Goal: Transaction & Acquisition: Book appointment/travel/reservation

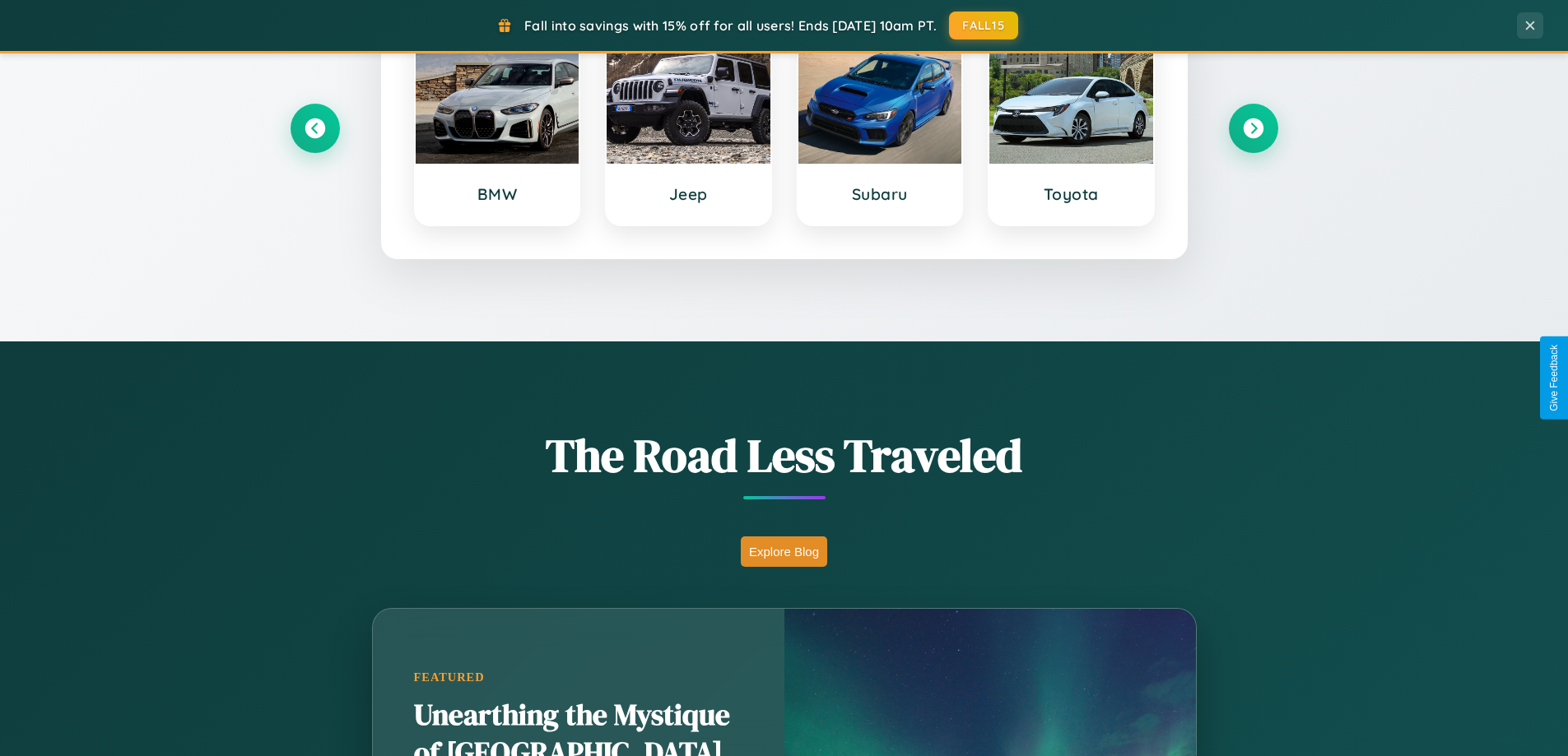
scroll to position [1132, 0]
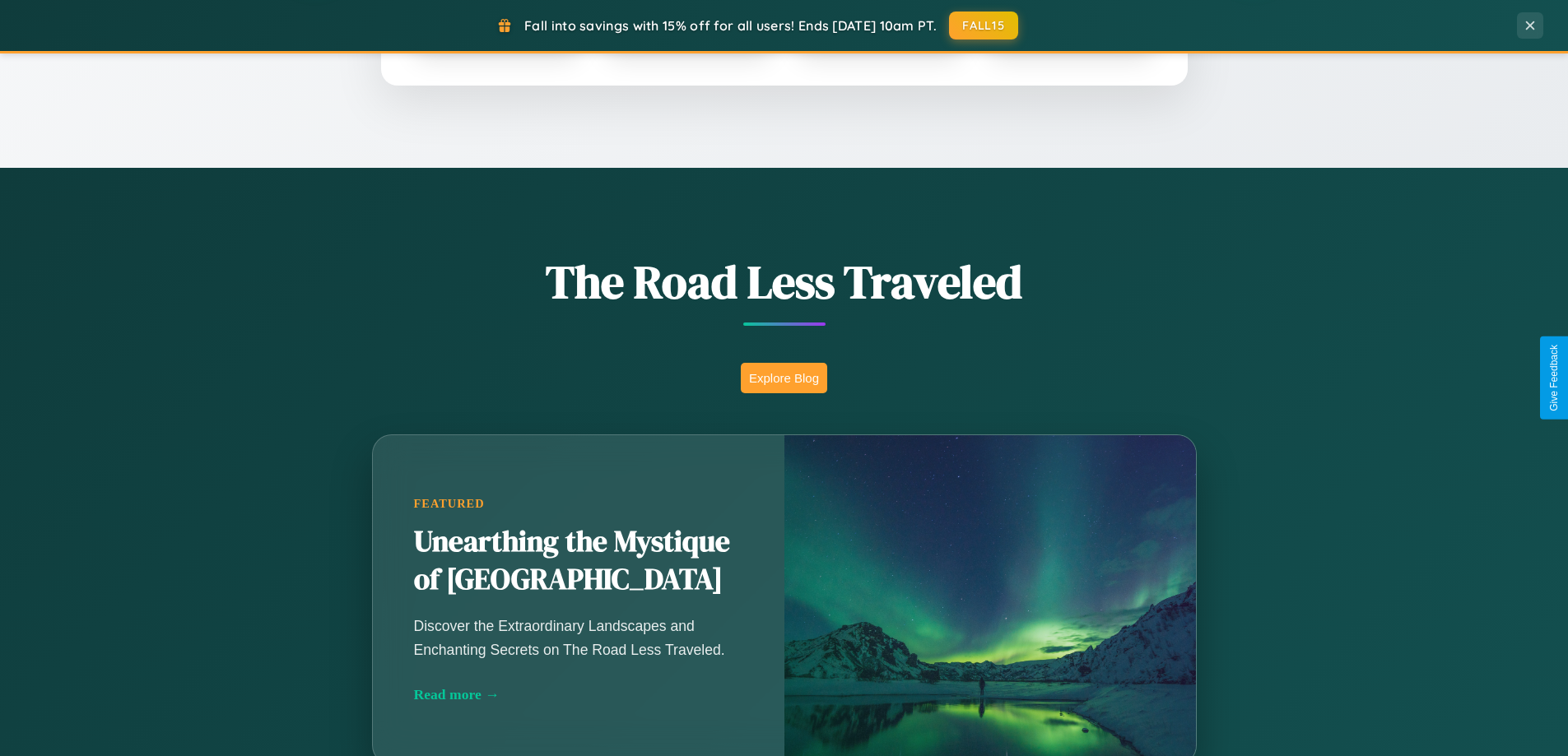
click at [784, 378] on button "Explore Blog" at bounding box center [784, 378] width 87 height 31
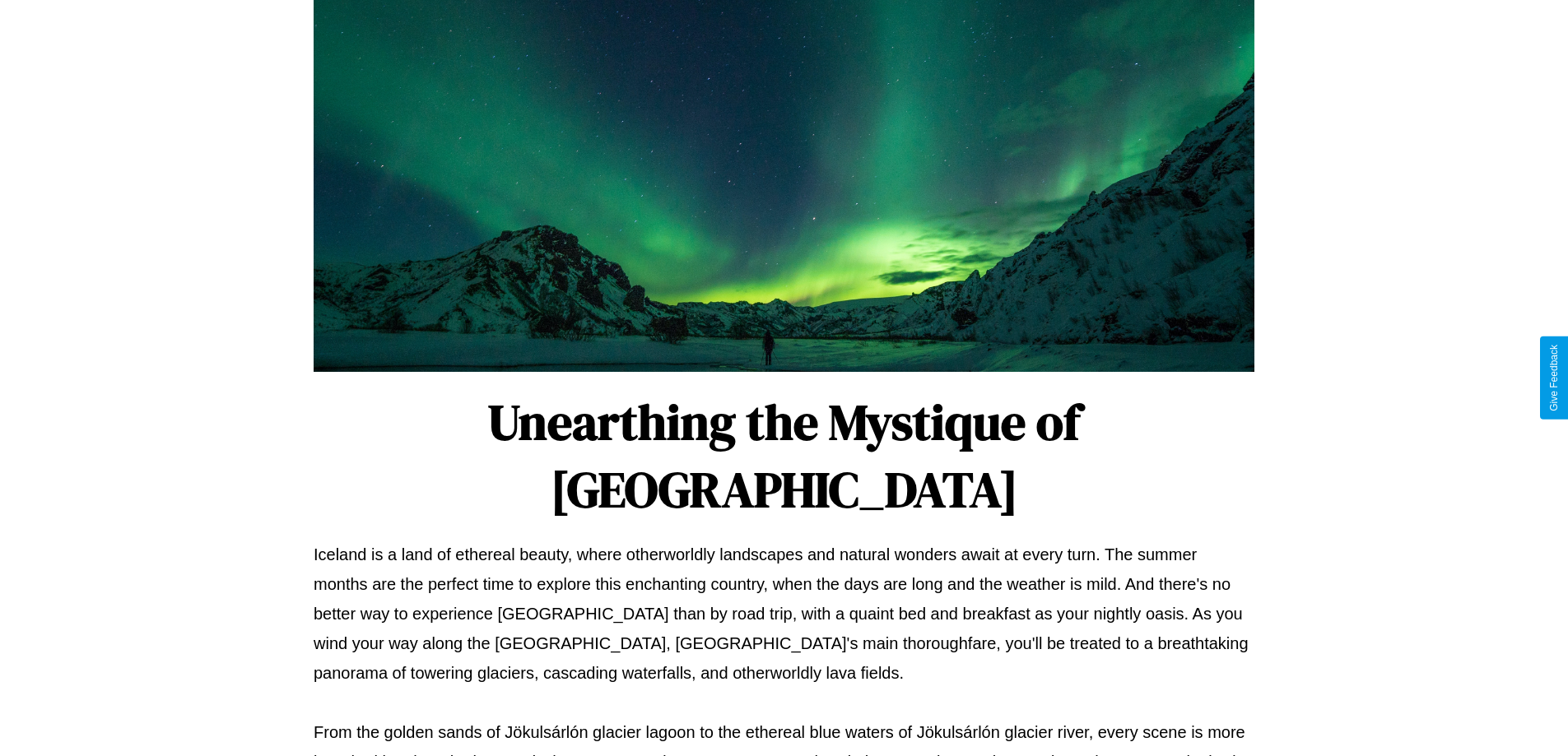
scroll to position [533, 0]
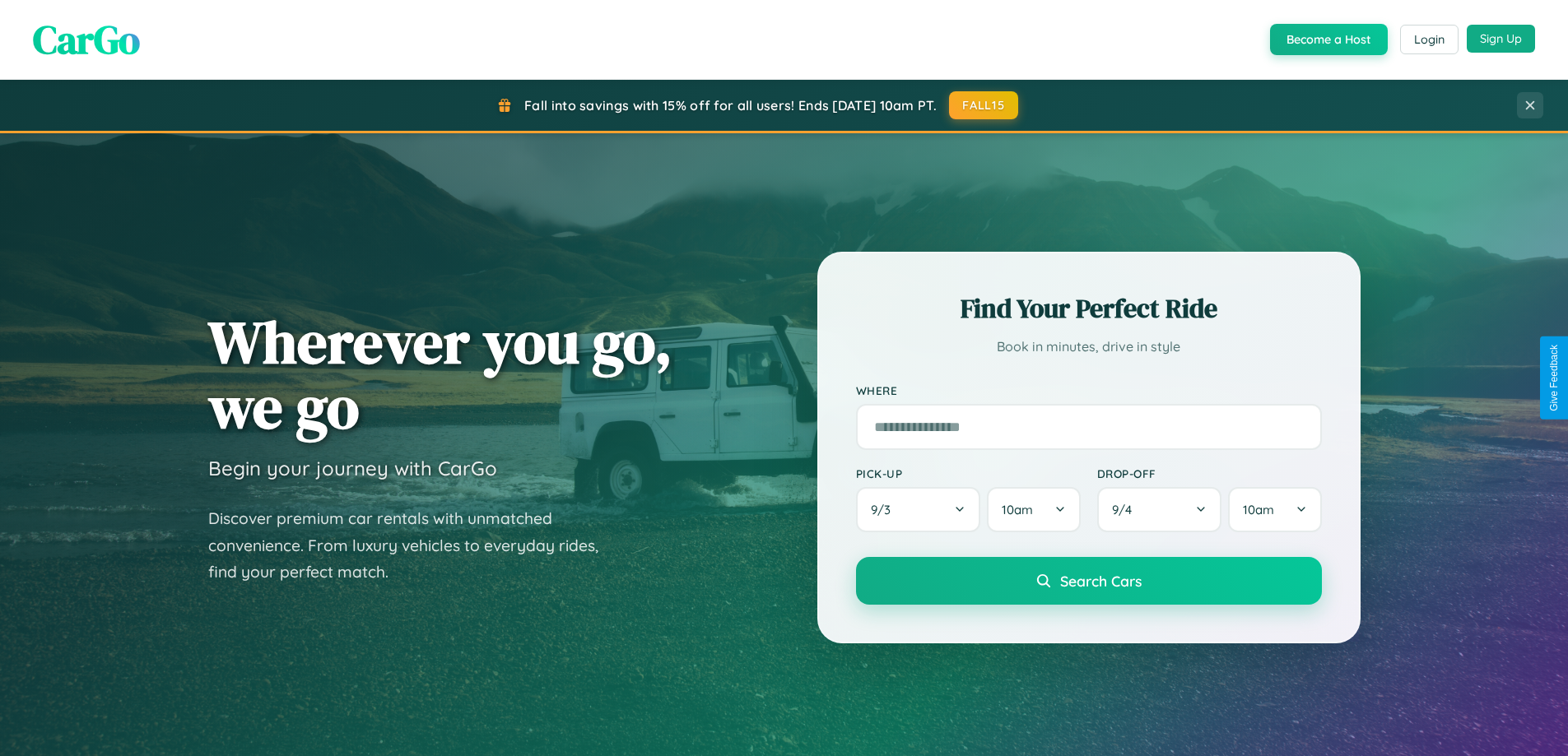
click at [1500, 38] on button "Sign Up" at bounding box center [1501, 39] width 68 height 28
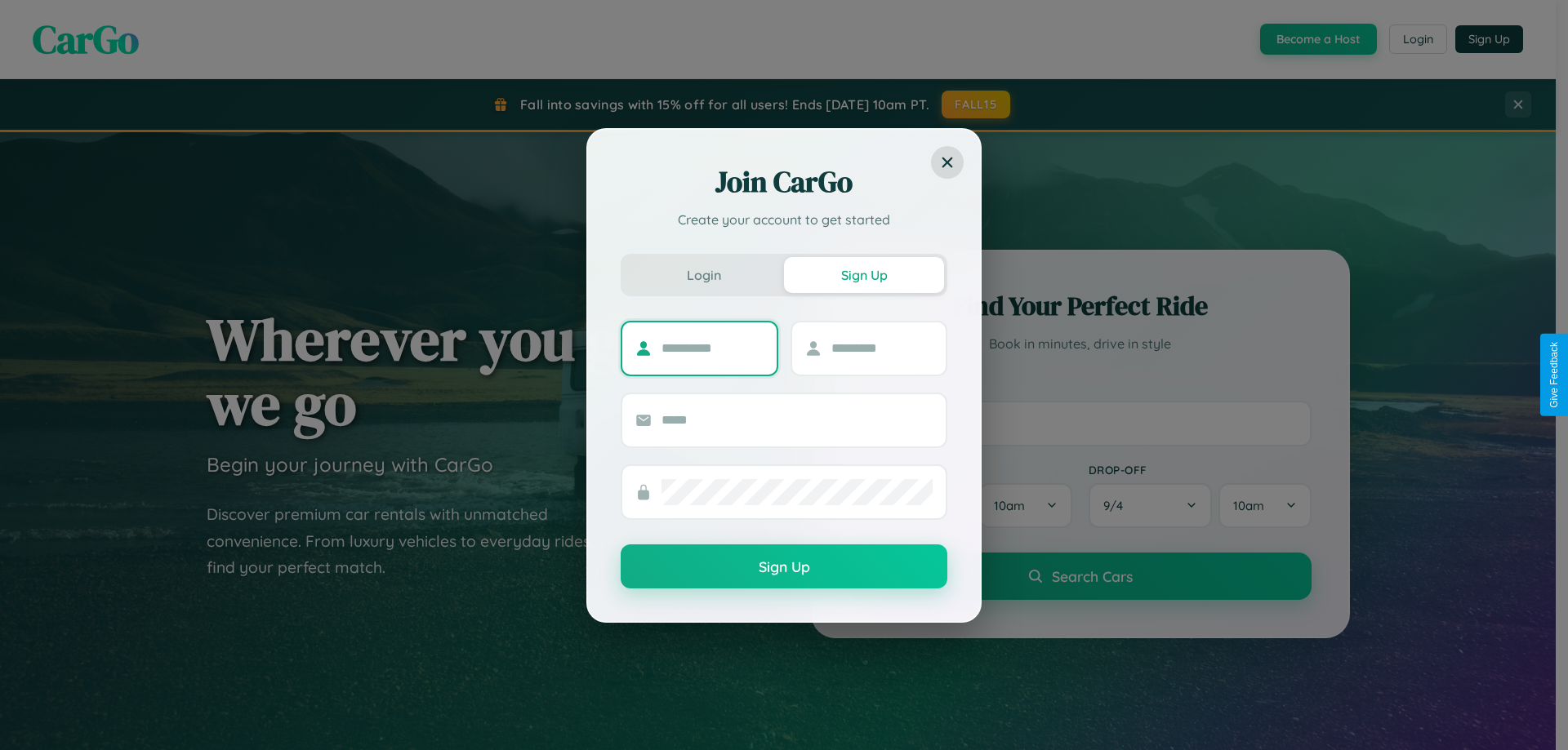
click at [712, 347] on input "text" at bounding box center [712, 349] width 102 height 26
type input "******"
click at [881, 347] on input "text" at bounding box center [882, 349] width 102 height 26
type input "******"
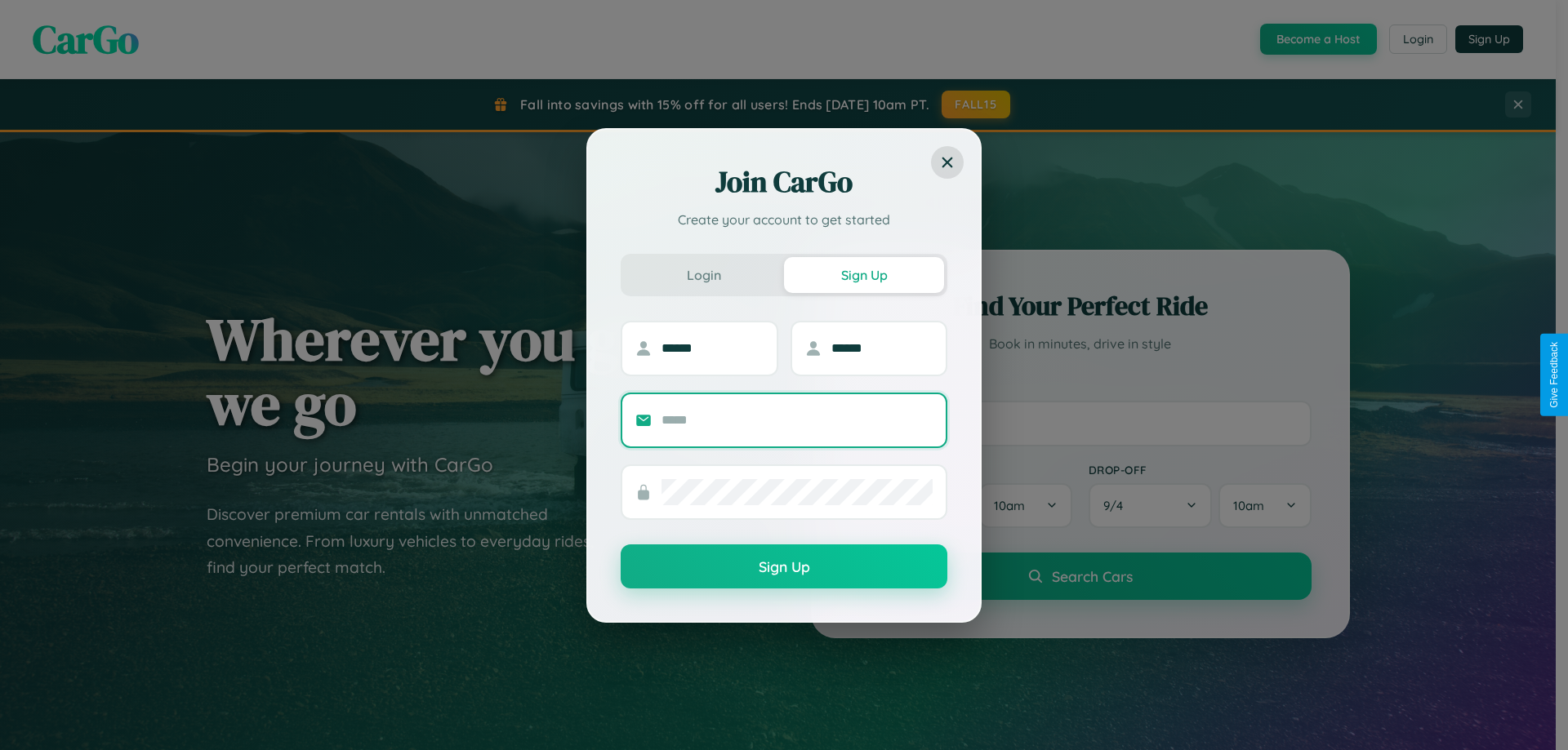
click at [797, 419] on input "text" at bounding box center [798, 421] width 271 height 26
type input "**********"
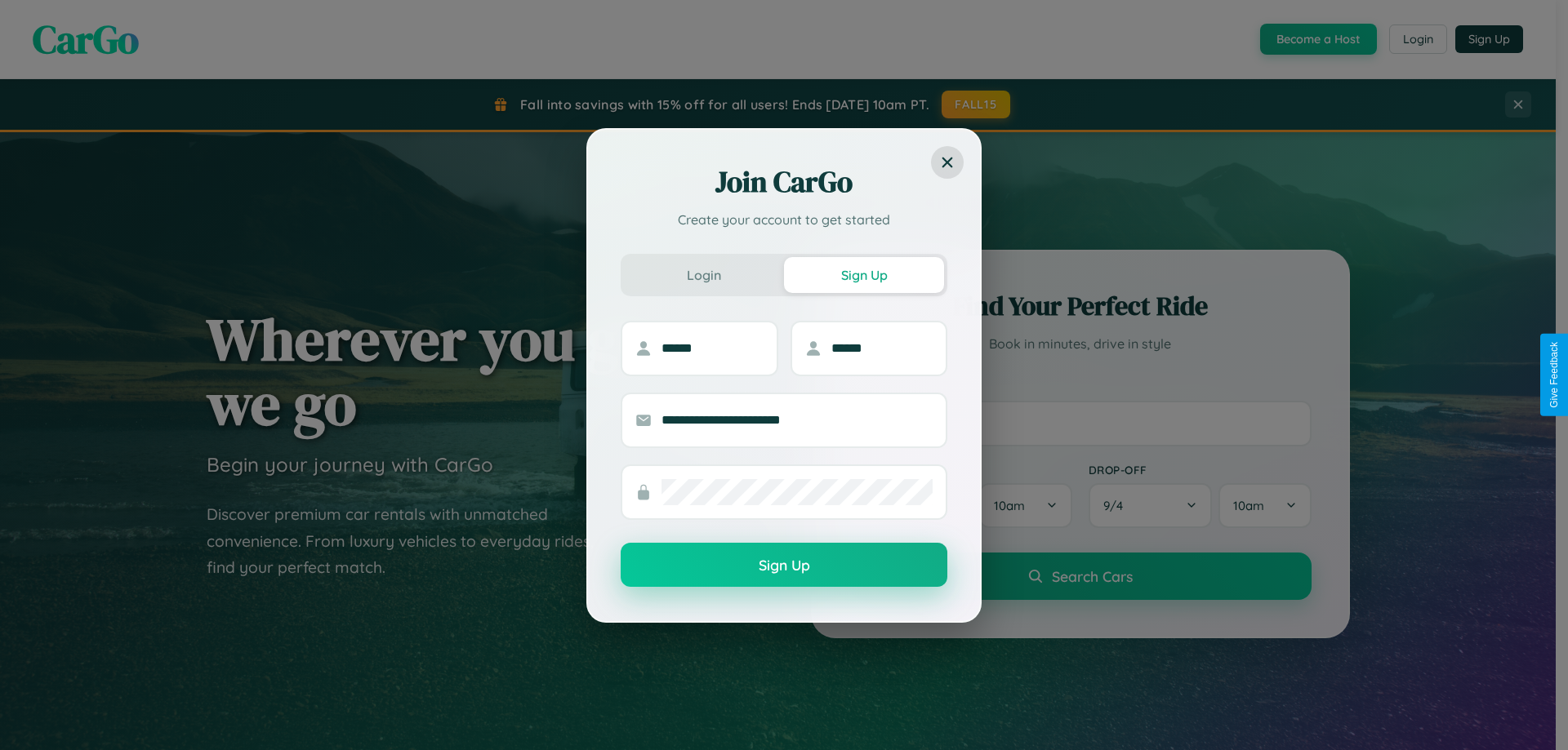
click at [784, 566] on button "Sign Up" at bounding box center [784, 564] width 327 height 44
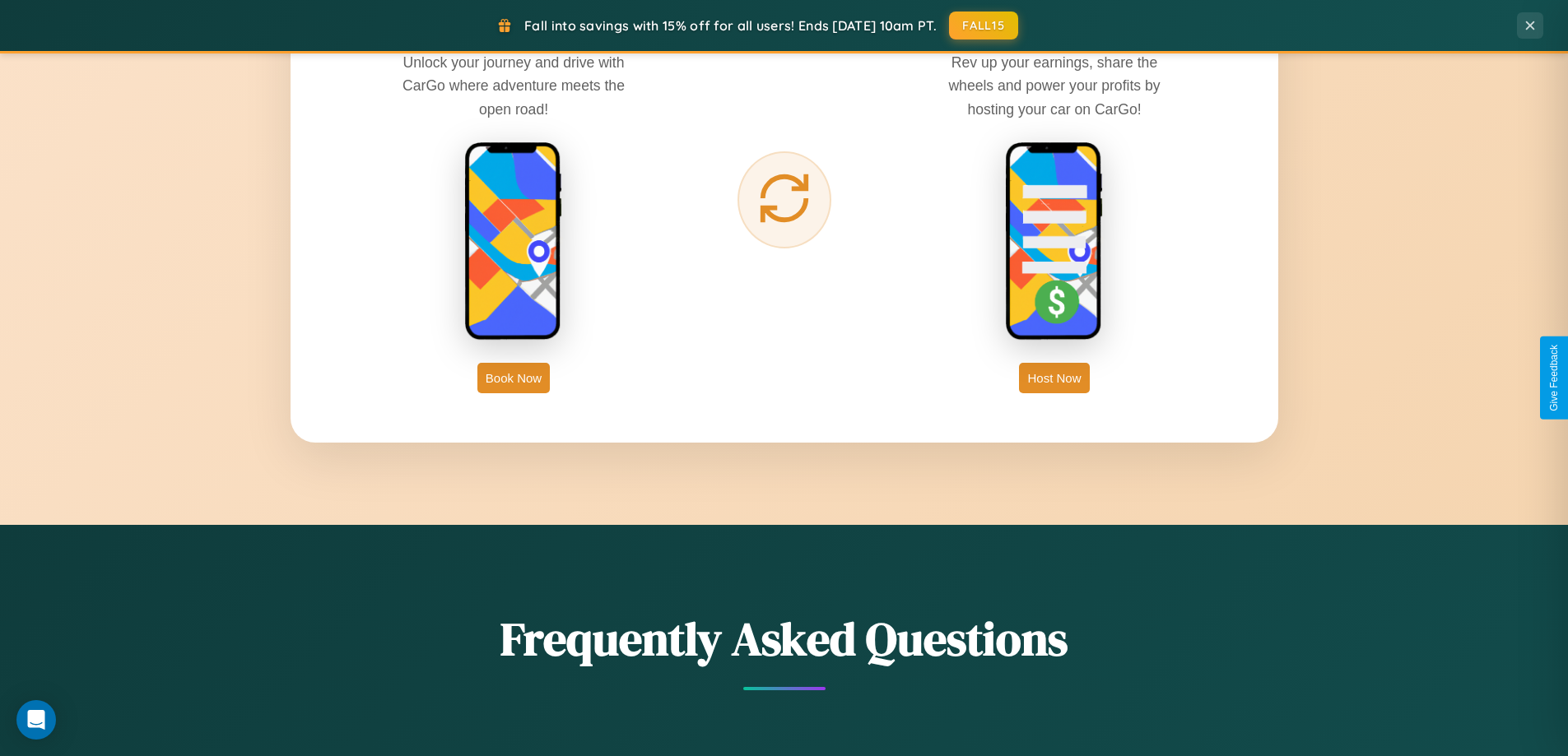
scroll to position [2643, 0]
click at [514, 378] on button "Book Now" at bounding box center [513, 378] width 73 height 31
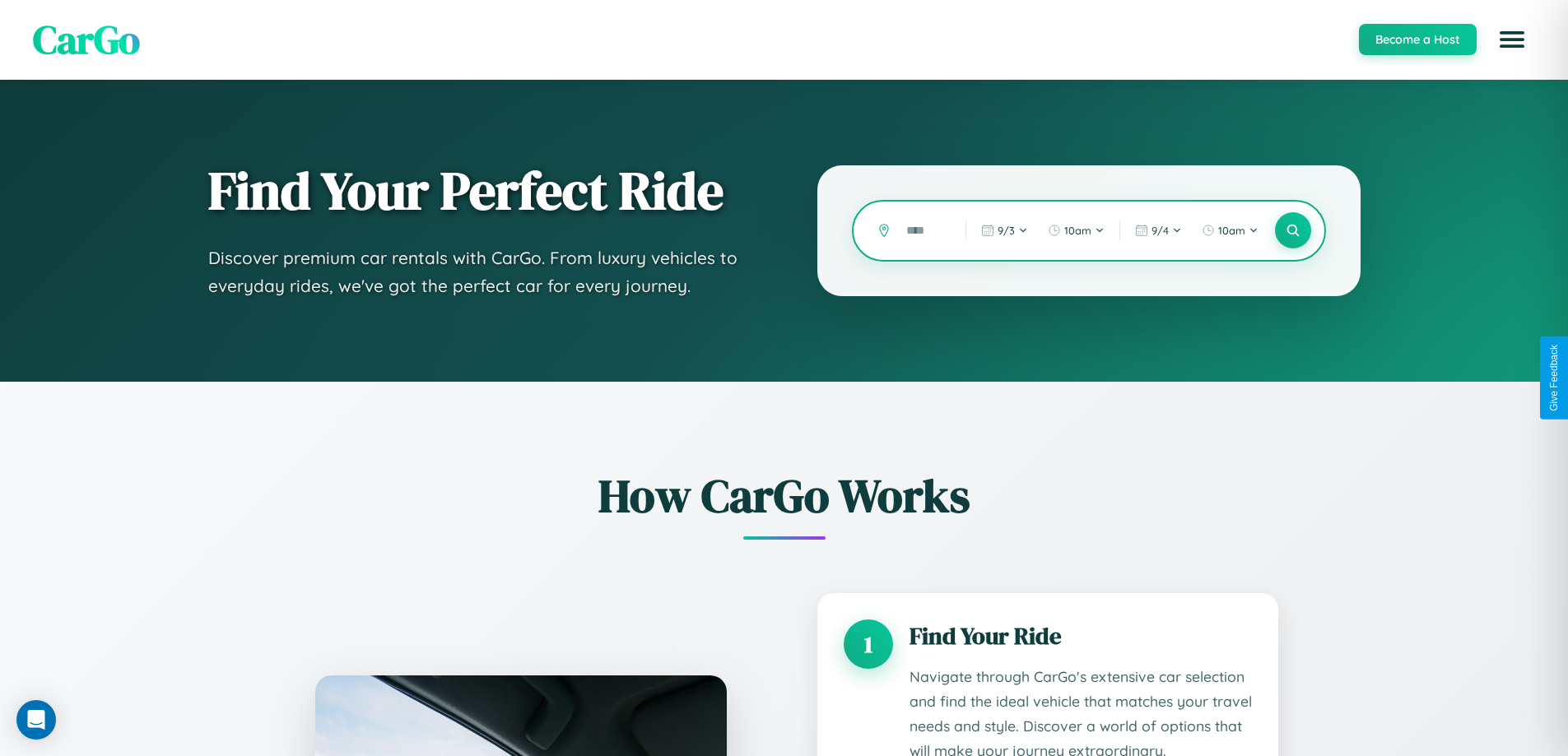
click at [923, 230] on input "text" at bounding box center [923, 231] width 51 height 29
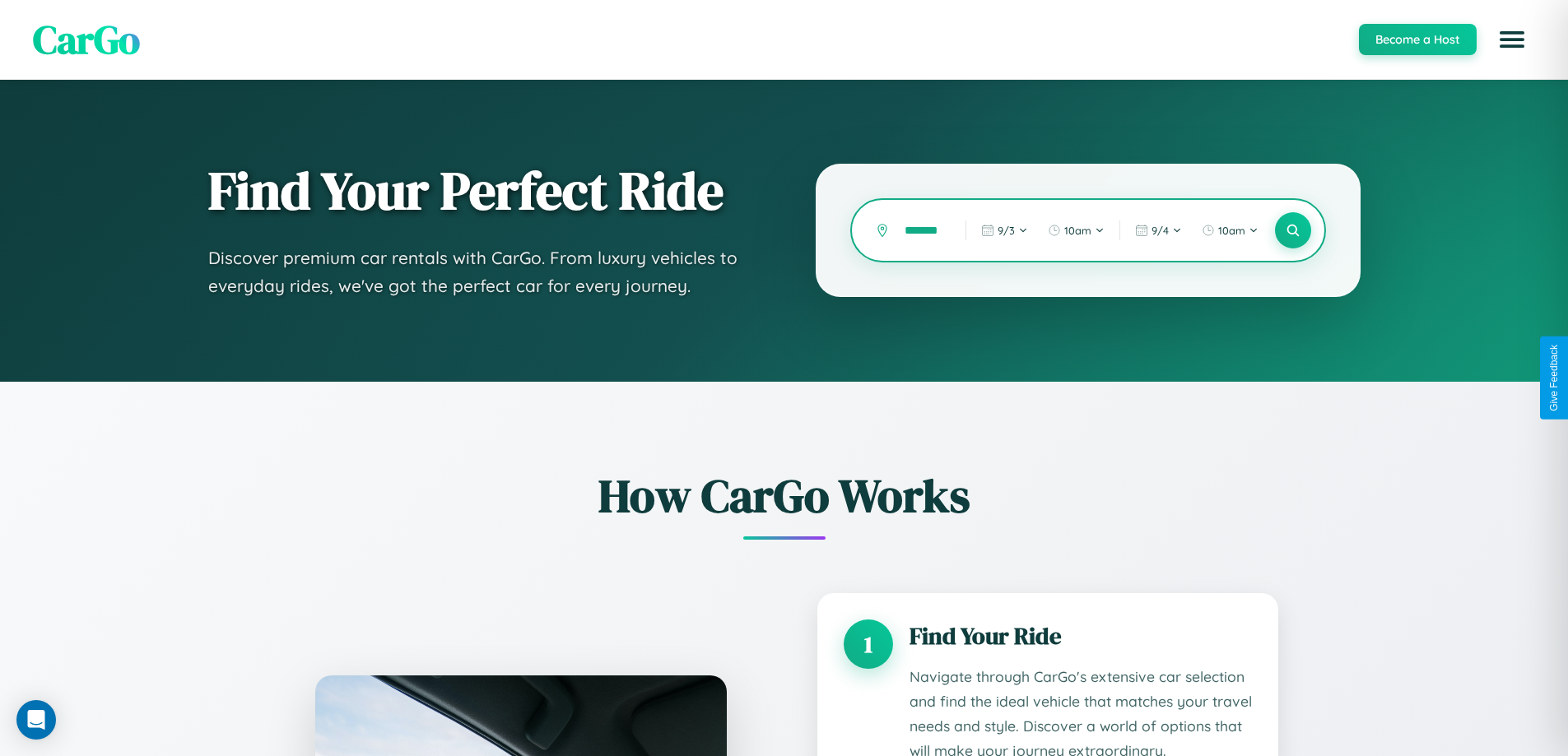
scroll to position [0, 11]
type input "*******"
click at [1293, 230] on icon at bounding box center [1293, 230] width 16 height 16
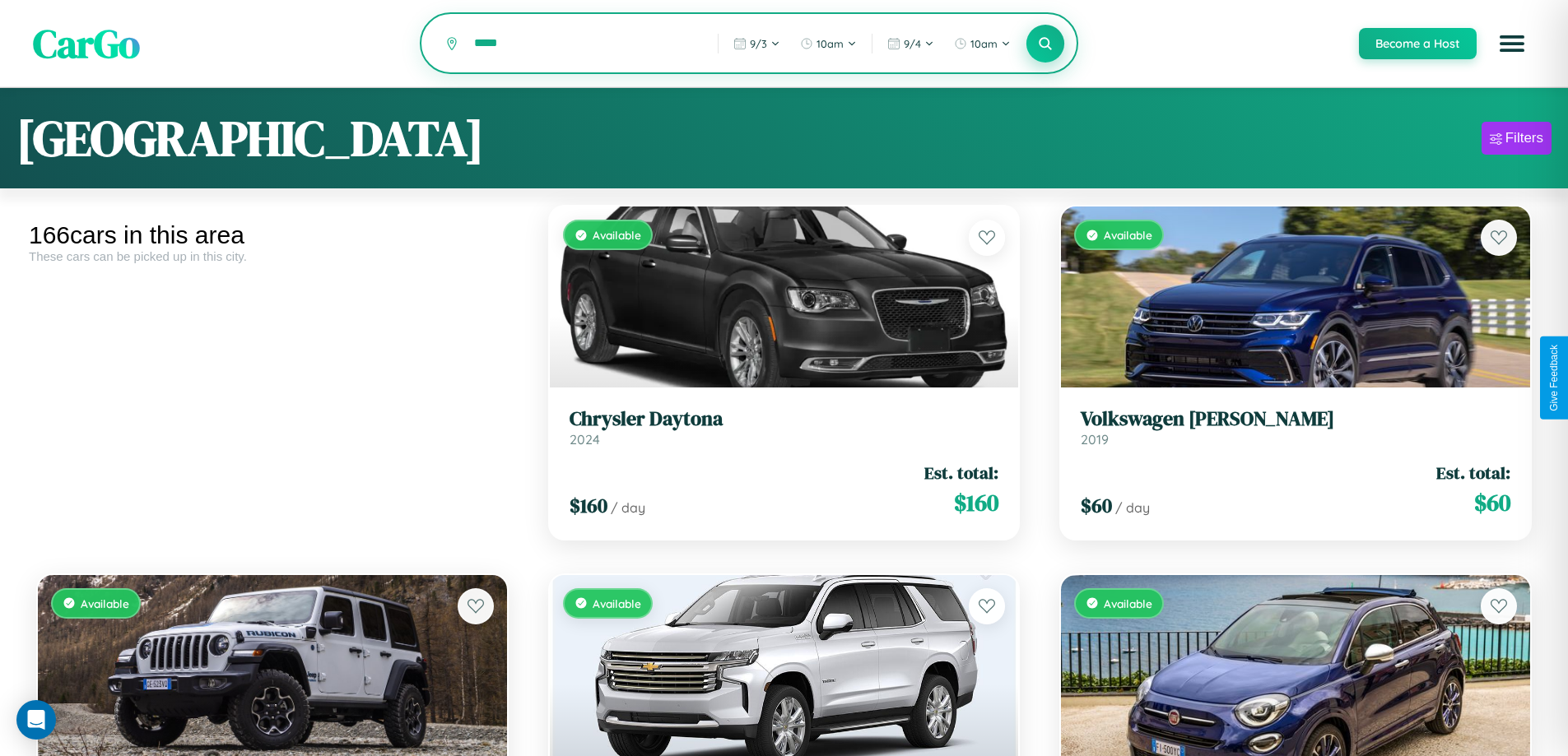
type input "*****"
click at [1045, 43] on icon at bounding box center [1046, 43] width 16 height 16
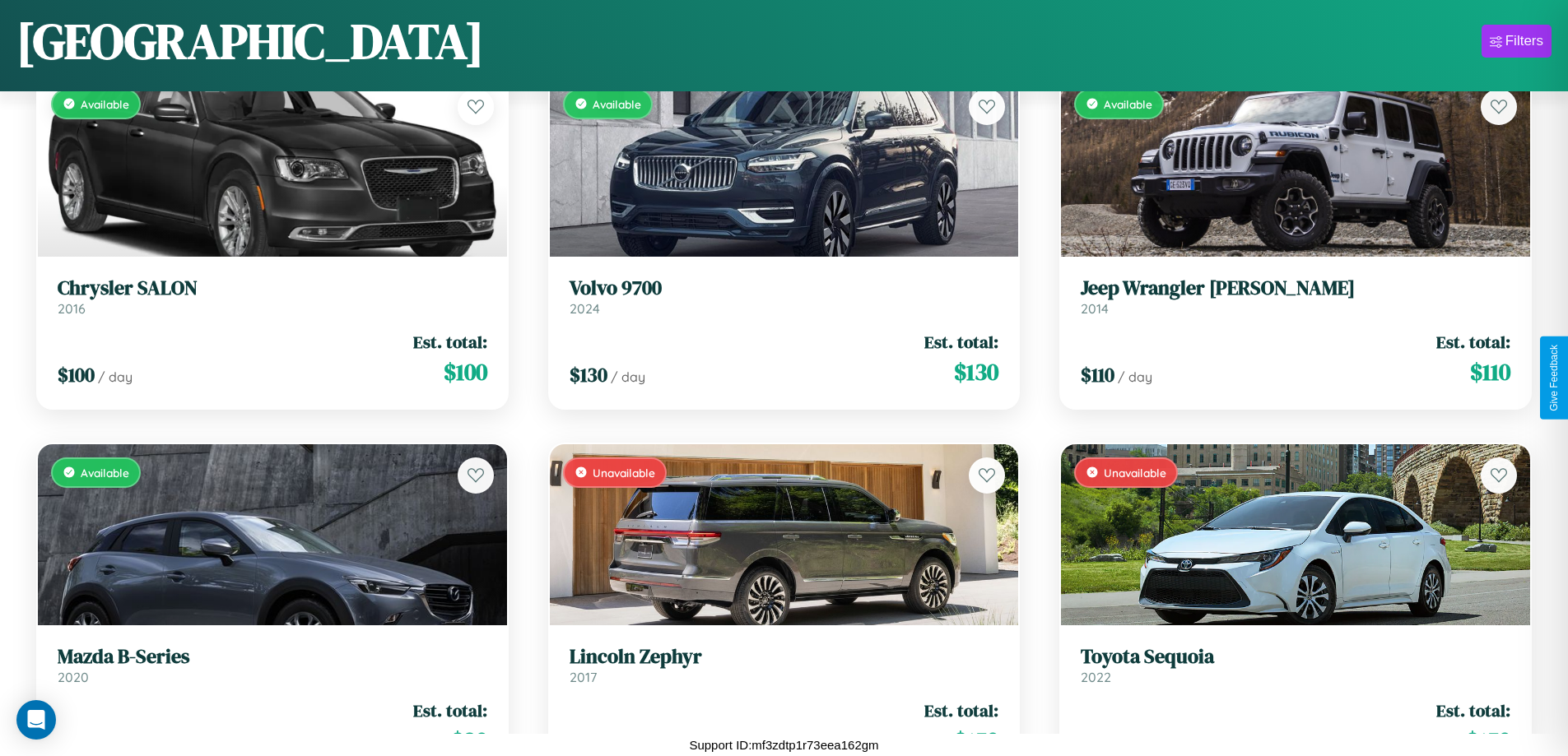
scroll to position [2442, 0]
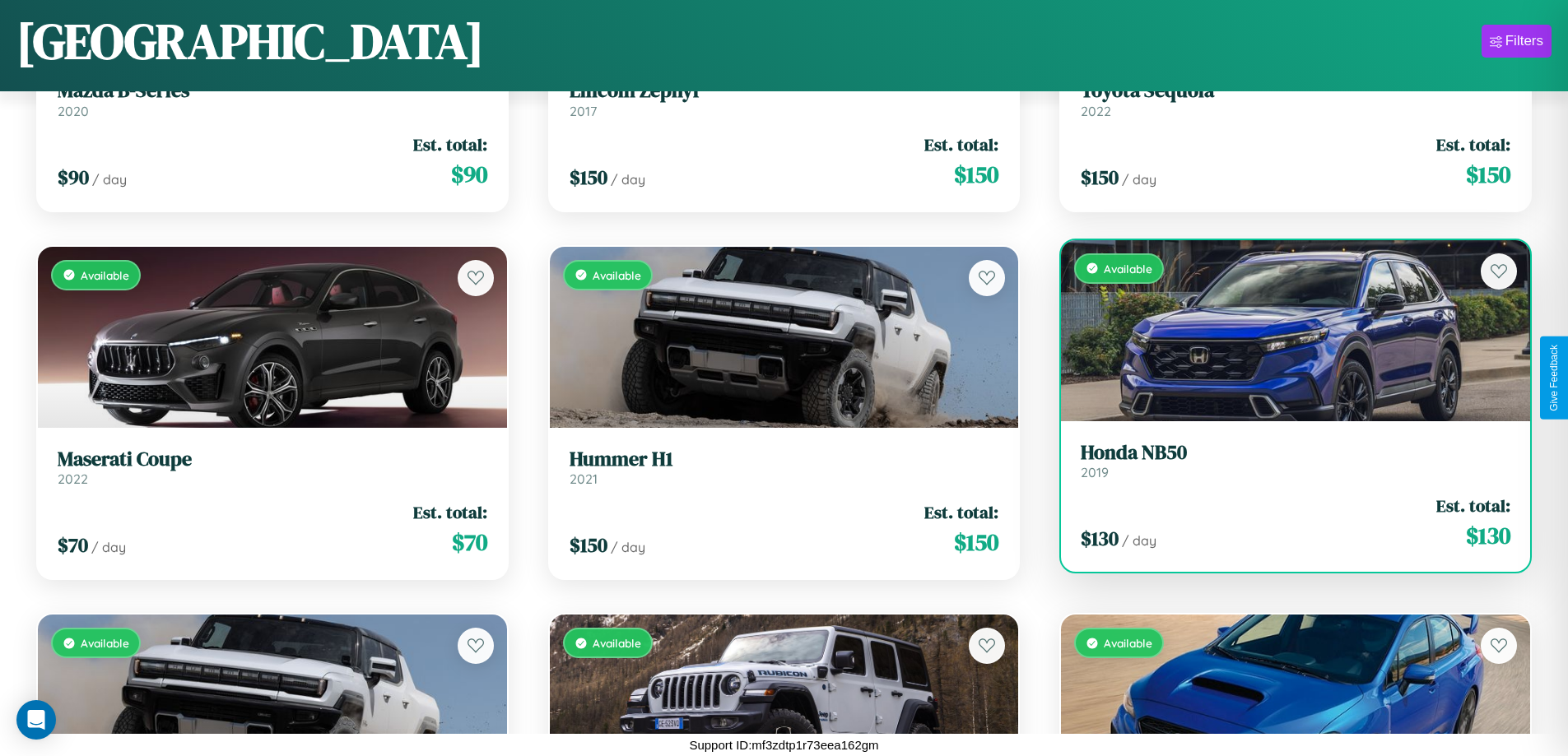
click at [1285, 467] on link "Honda NB50 2019" at bounding box center [1295, 461] width 430 height 40
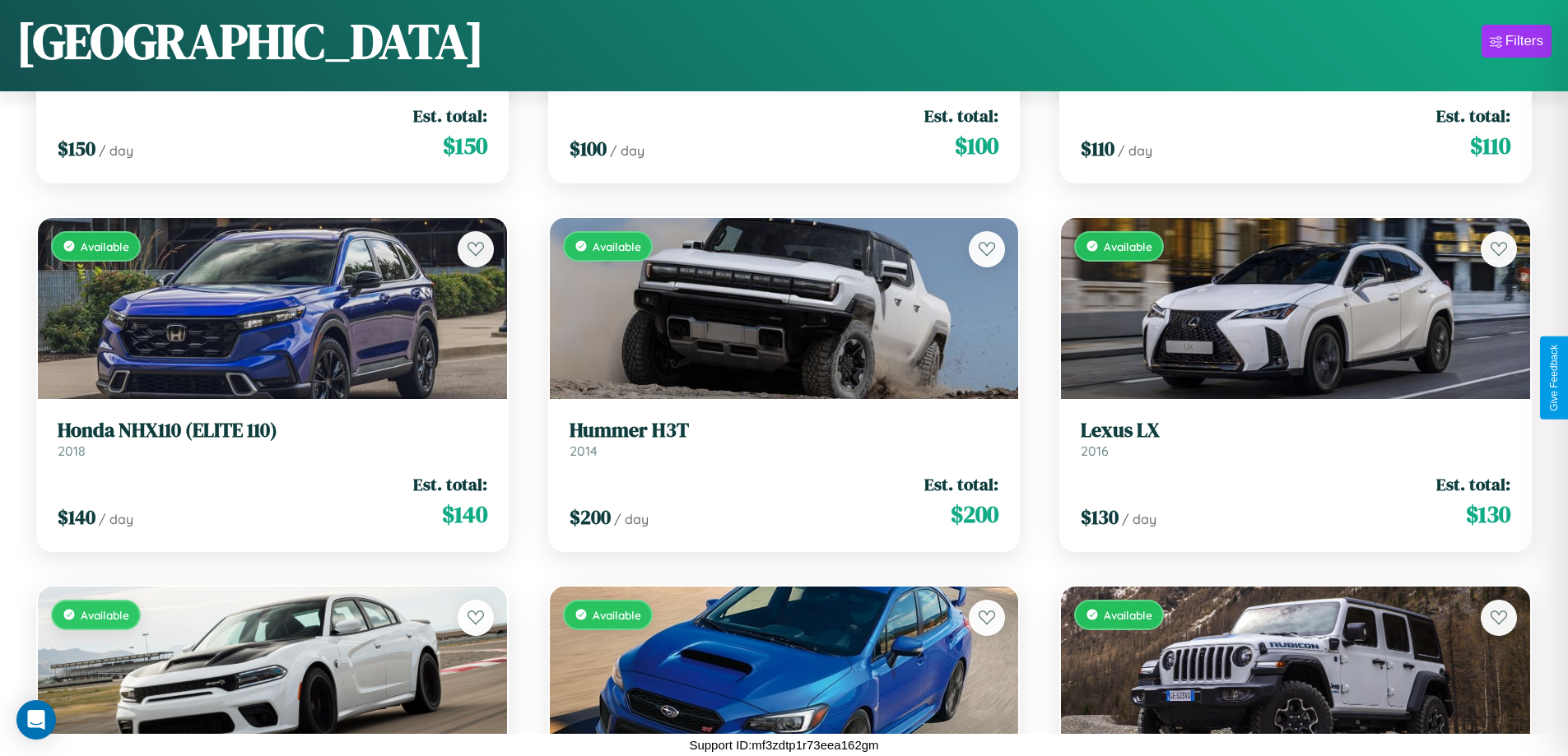
scroll to position [13126, 0]
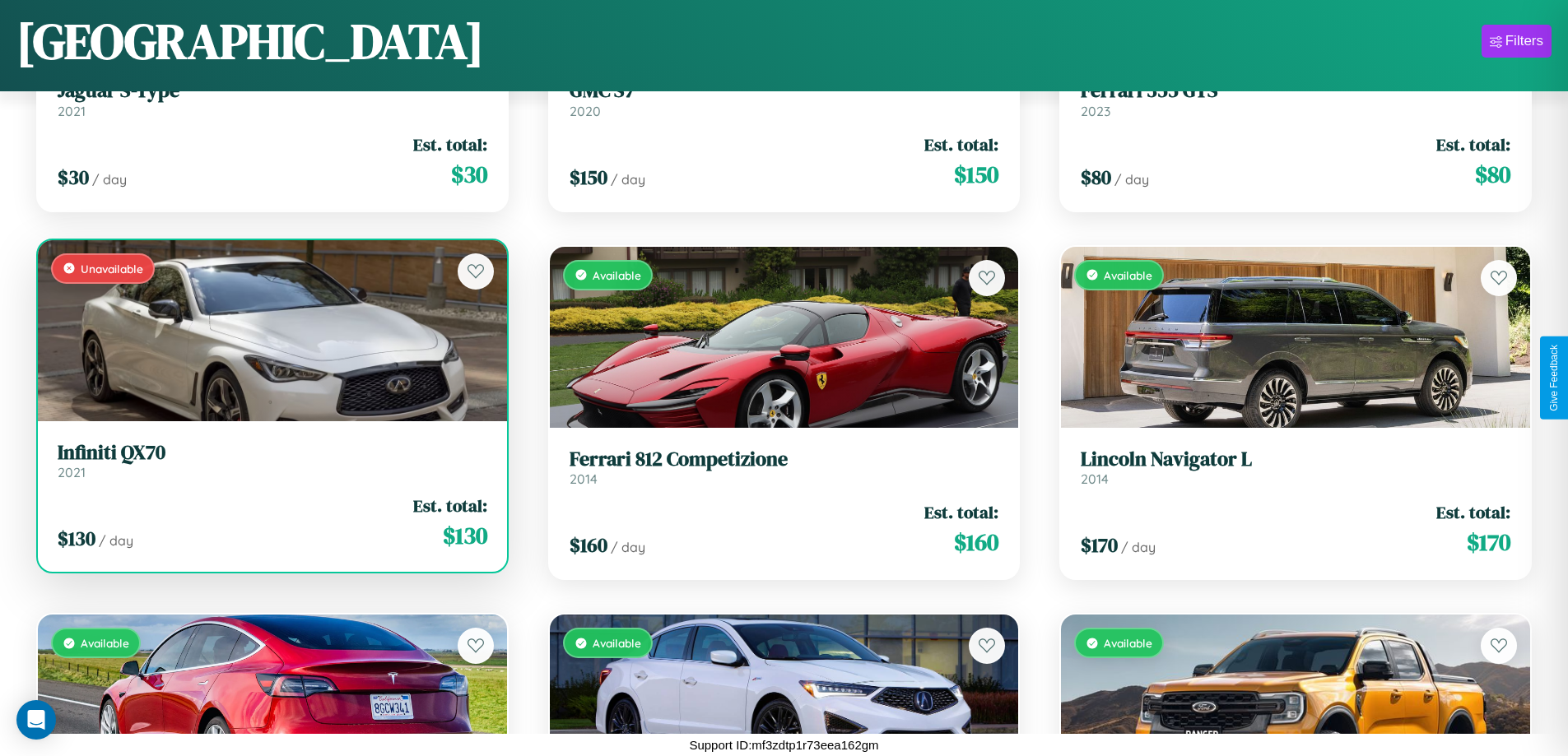
click at [270, 461] on h3 "Infiniti QX70" at bounding box center [272, 453] width 430 height 24
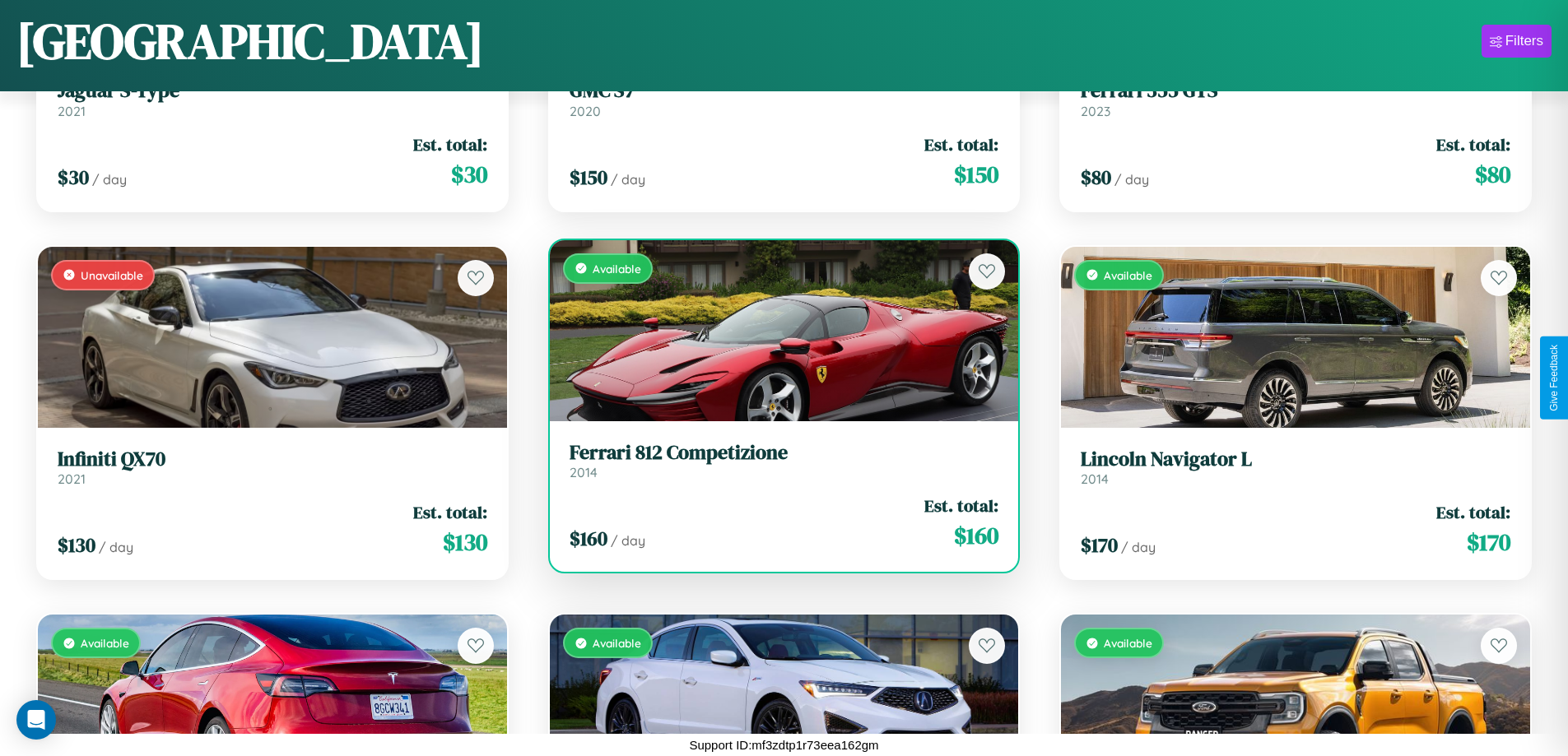
scroll to position [10915, 0]
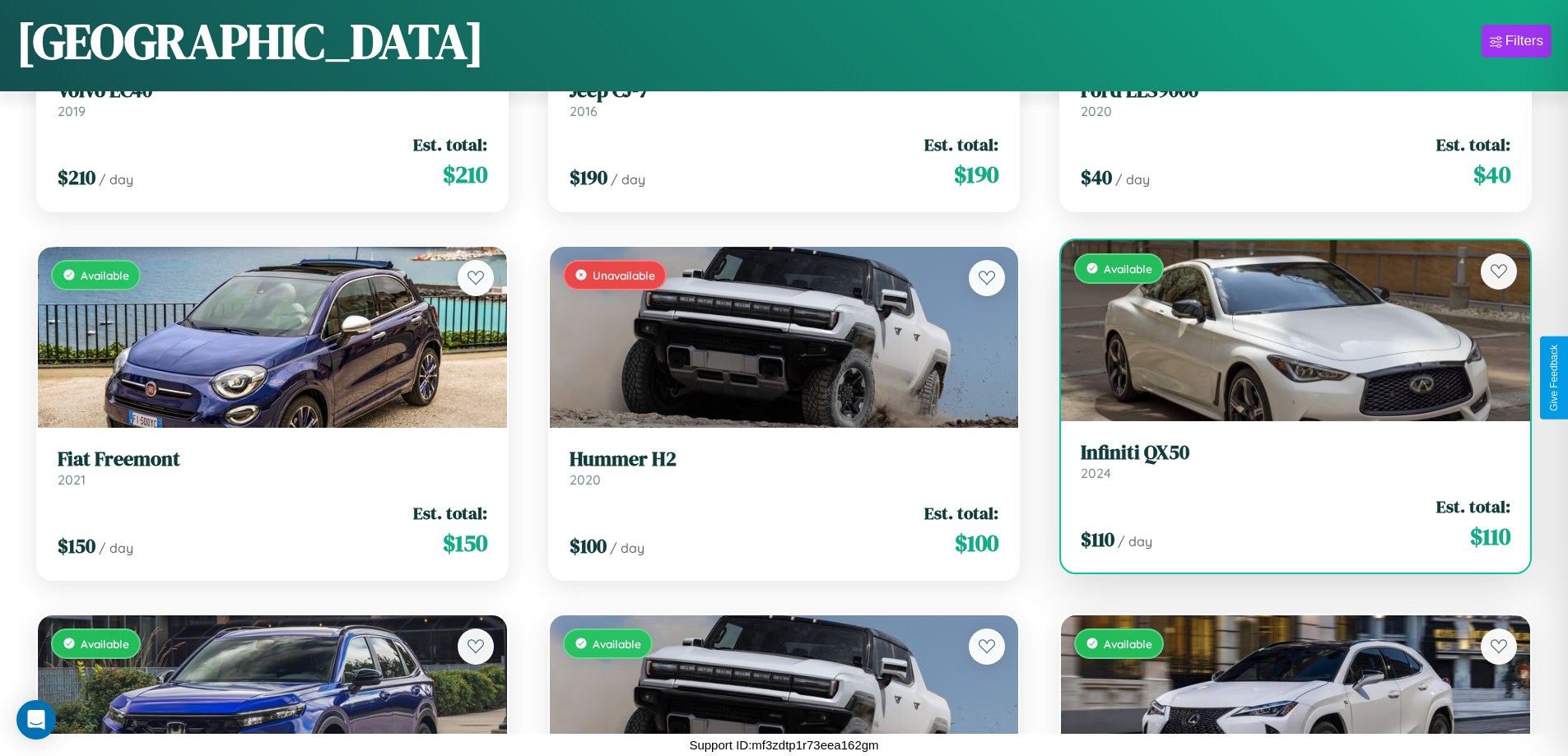
click at [1285, 461] on h3 "Infiniti QX50" at bounding box center [1295, 453] width 430 height 24
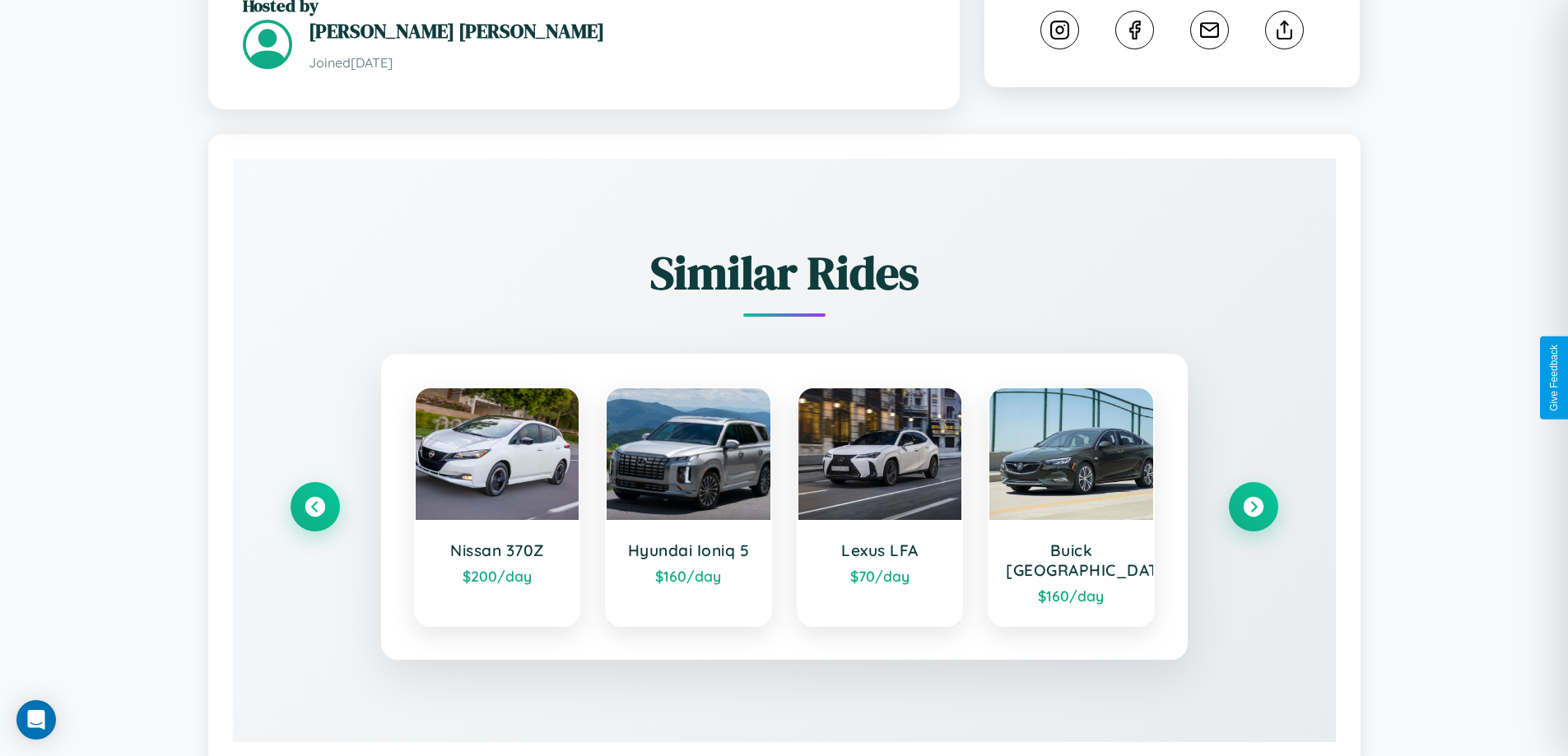
scroll to position [919, 0]
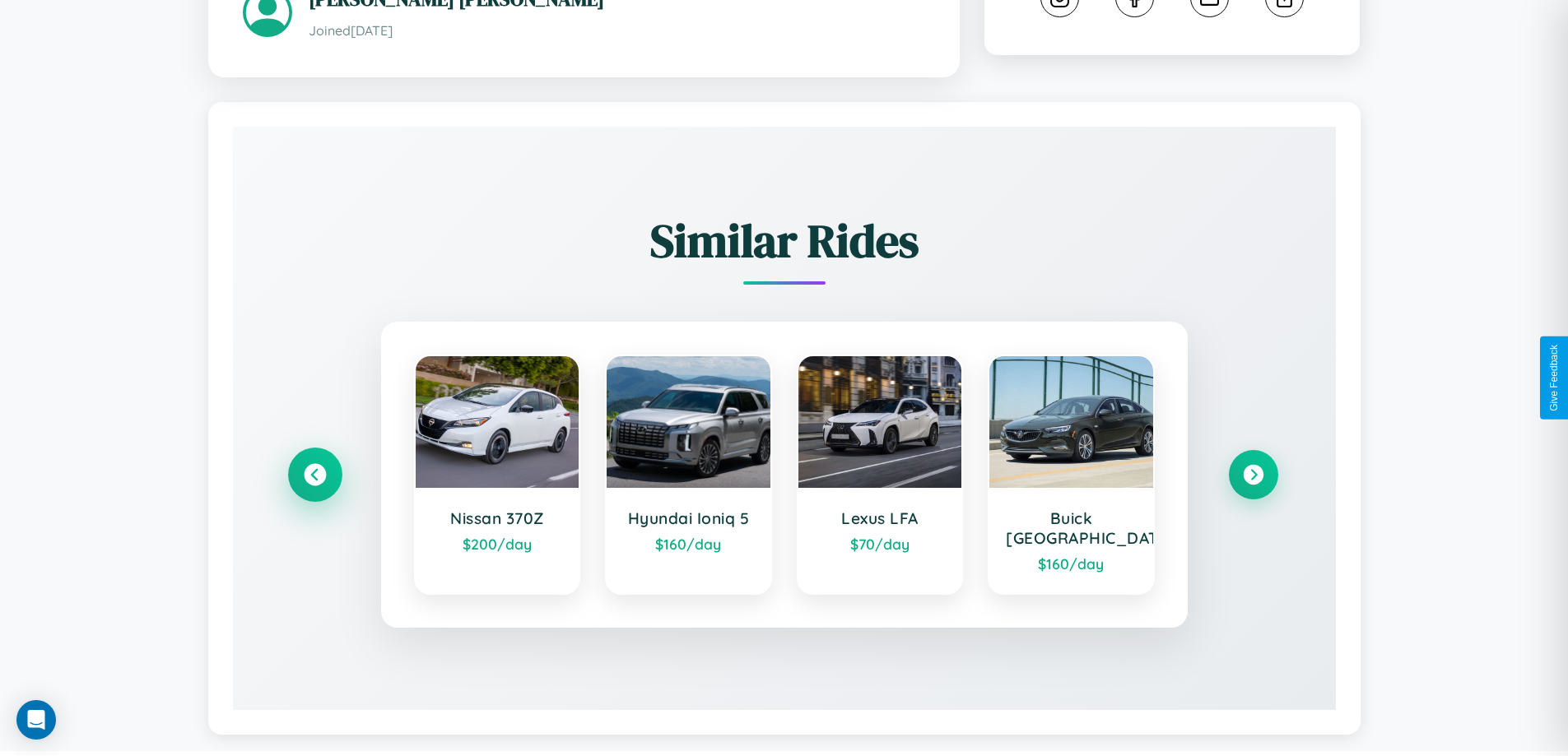
click at [314, 468] on icon at bounding box center [314, 475] width 23 height 23
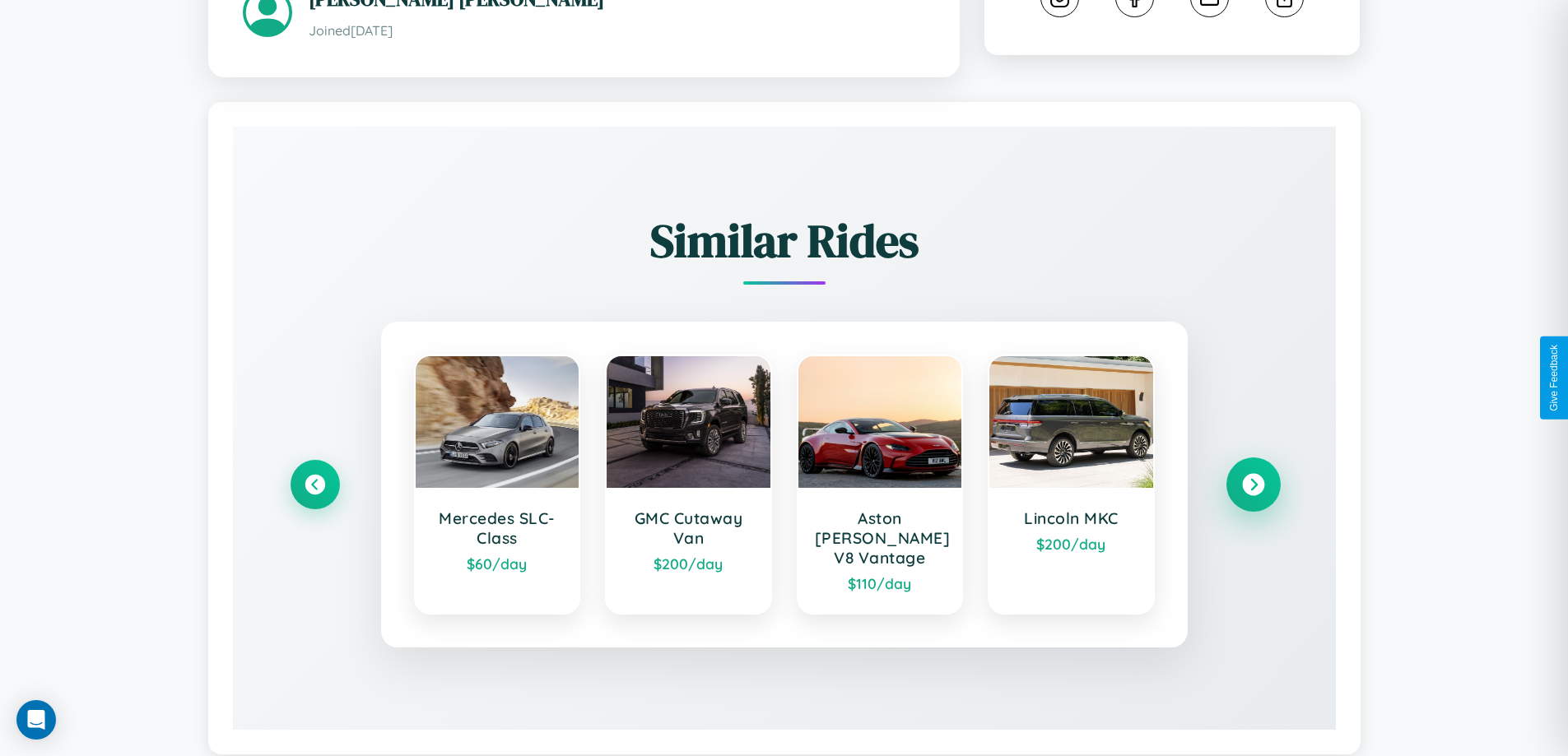
click at [1253, 477] on icon at bounding box center [1253, 485] width 23 height 23
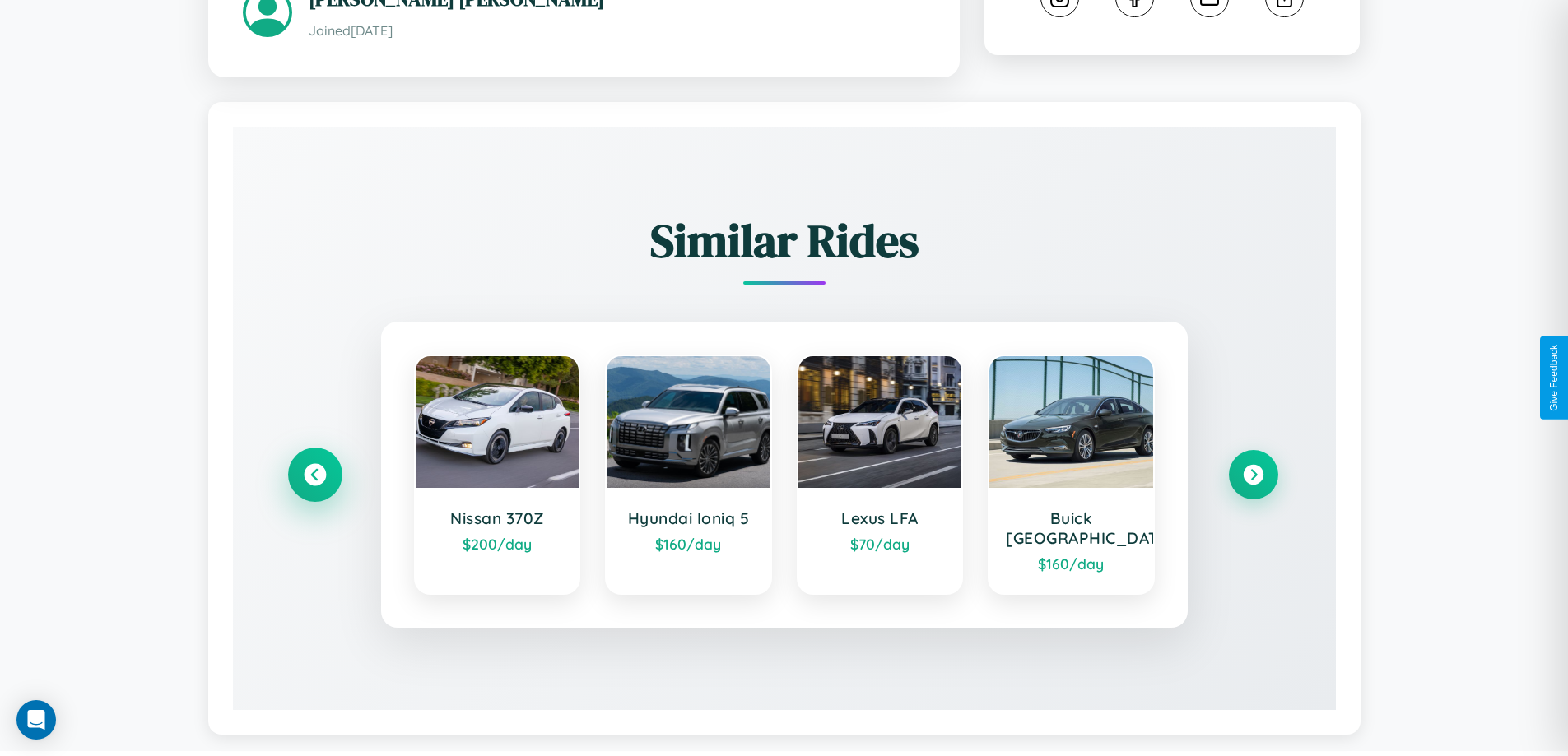
click at [314, 468] on icon at bounding box center [314, 475] width 23 height 23
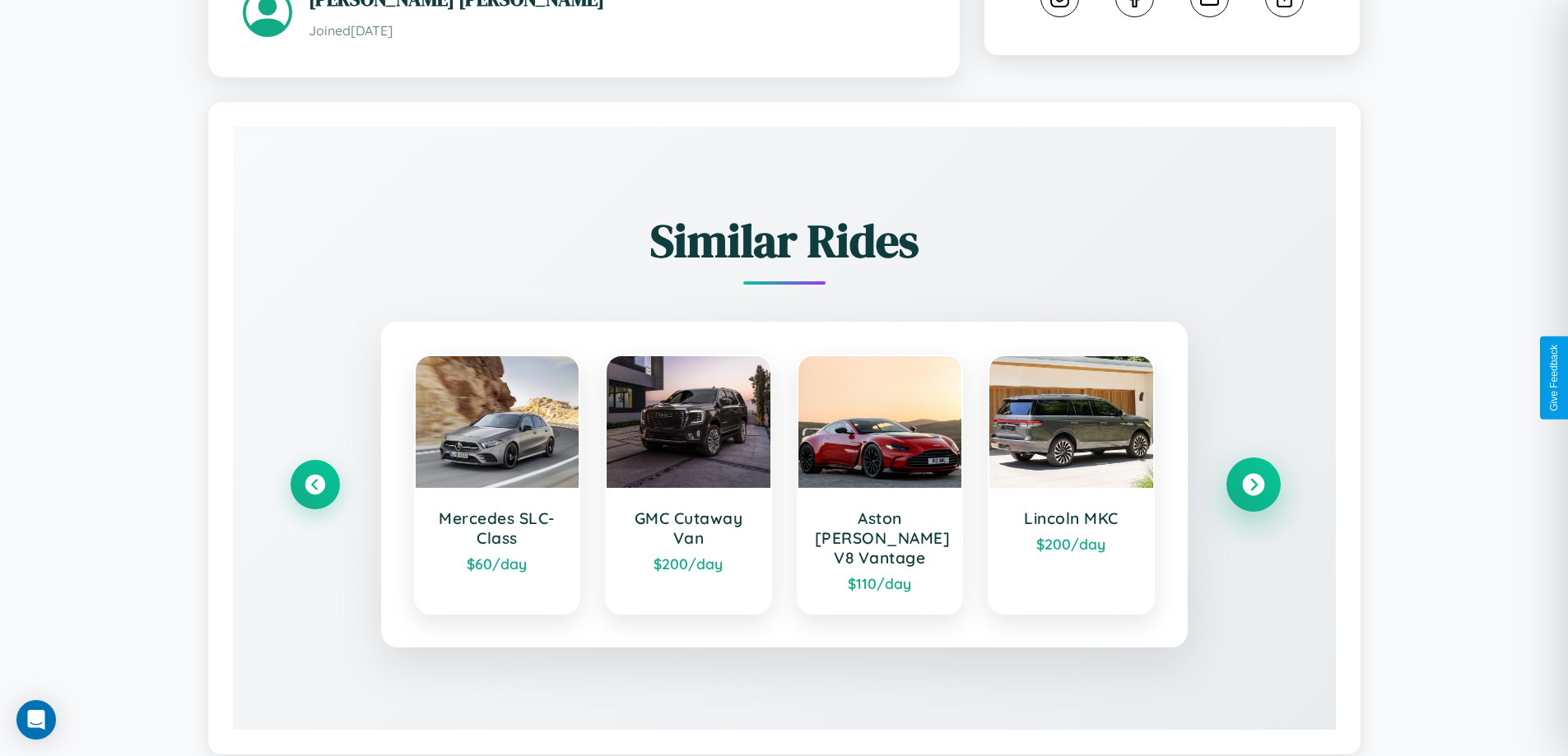
click at [1253, 477] on icon at bounding box center [1253, 485] width 23 height 23
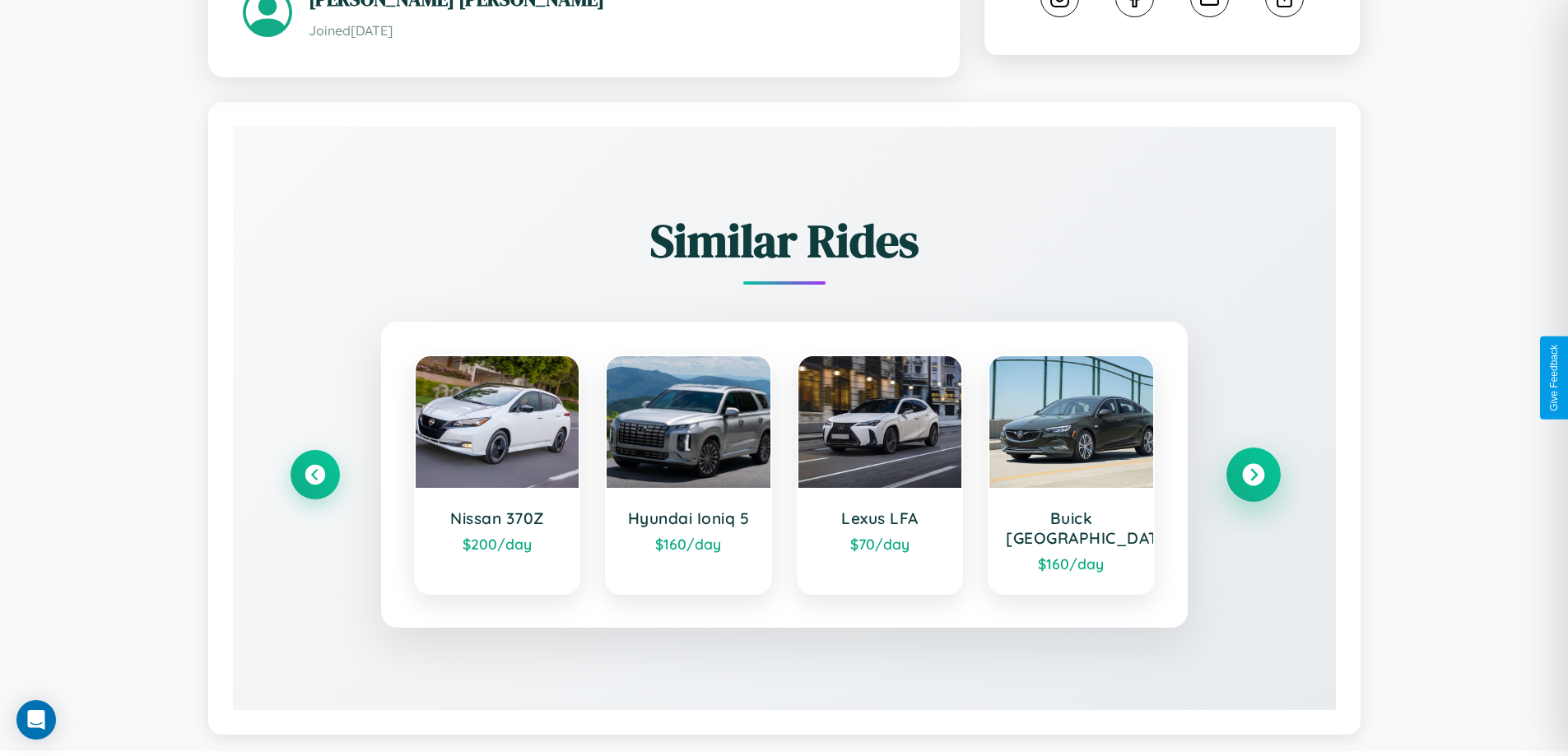
click at [1253, 468] on icon at bounding box center [1253, 475] width 23 height 23
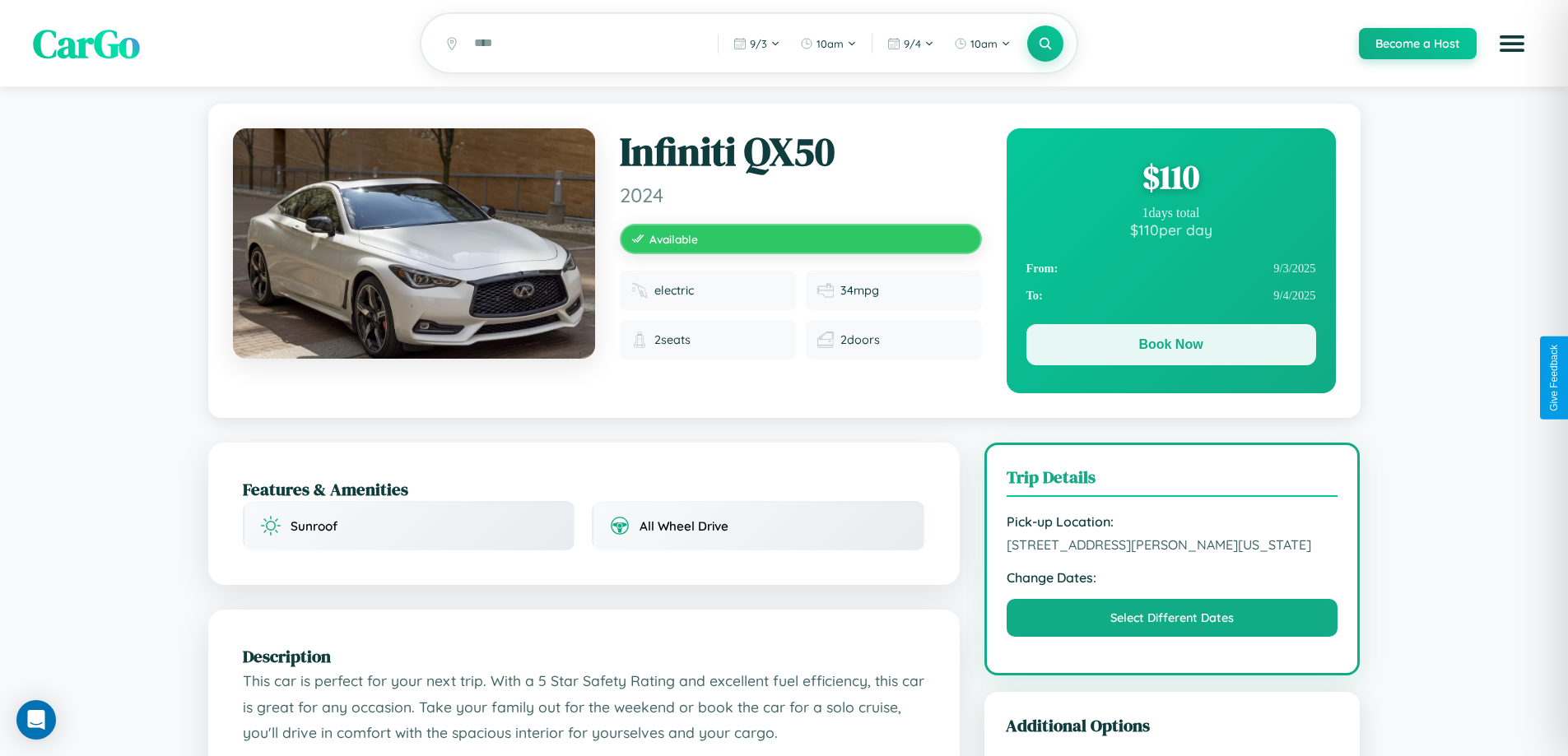
click at [1171, 348] on button "Book Now" at bounding box center [1171, 344] width 289 height 41
